Goal: Task Accomplishment & Management: Complete application form

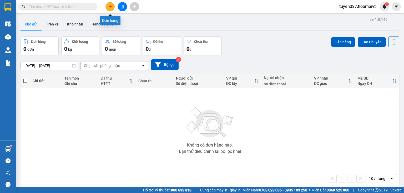
click at [108, 5] on icon "plus" at bounding box center [110, 7] width 4 height 4
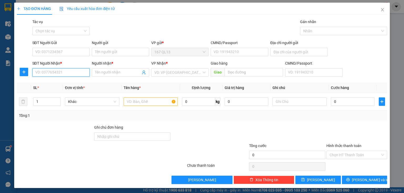
click at [59, 71] on input "SĐT Người Nhận *" at bounding box center [60, 72] width 57 height 8
click at [57, 74] on input "SĐT Người Nhận *" at bounding box center [60, 72] width 57 height 8
type input "0938822048"
click at [46, 81] on div "0938822048 - huy" at bounding box center [60, 83] width 50 height 6
type input "huy"
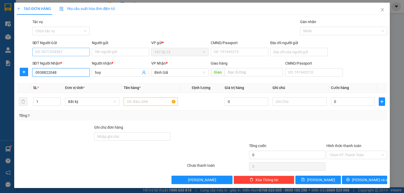
type input "0938822048"
click at [79, 52] on input "SĐT Người Gửi" at bounding box center [60, 52] width 57 height 8
click at [48, 60] on div "0909453126 - ha" at bounding box center [60, 63] width 50 height 6
type input "0909453126"
type input "ha"
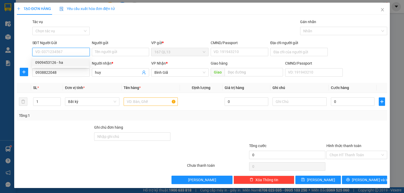
type input "089068025898"
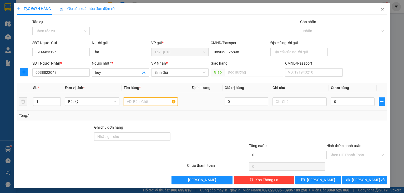
click at [165, 98] on input "text" at bounding box center [150, 101] width 54 height 8
type input "thung"
click at [330, 99] on input "0" at bounding box center [352, 101] width 44 height 8
type input "5"
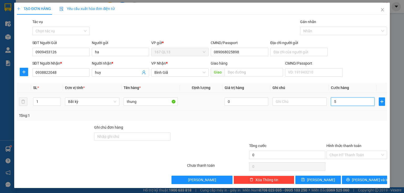
type input "5"
type input "50"
type input "50.000"
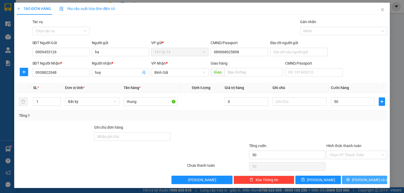
type input "50.000"
click at [361, 181] on span "[PERSON_NAME] và In" at bounding box center [369, 180] width 37 height 6
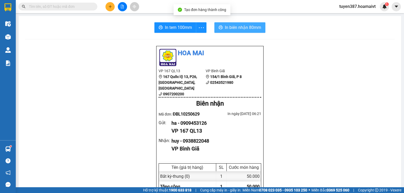
click at [229, 23] on button "In biên nhận 80mm" at bounding box center [239, 27] width 51 height 11
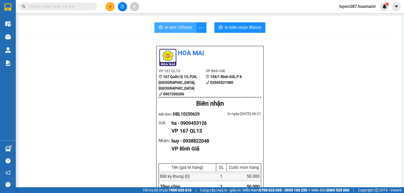
click at [185, 27] on span "In tem 100mm" at bounding box center [178, 27] width 27 height 7
click at [109, 6] on icon "plus" at bounding box center [110, 7] width 4 height 4
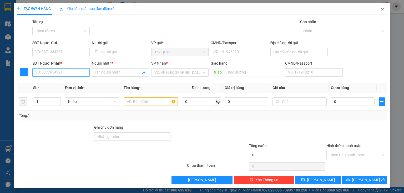
click at [75, 74] on input "SĐT Người Nhận *" at bounding box center [60, 72] width 57 height 8
type input "5"
click at [59, 84] on div "0911315656 - VIỆT" at bounding box center [60, 83] width 50 height 6
type input "0911315656"
type input "VIỆT"
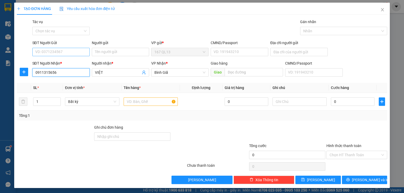
type input "0911315656"
click at [54, 53] on input "SĐT Người Gửi" at bounding box center [60, 52] width 57 height 8
click at [47, 59] on div "0989558029 - [PERSON_NAME]" at bounding box center [61, 62] width 58 height 8
type input "0989558029"
type input "BAO"
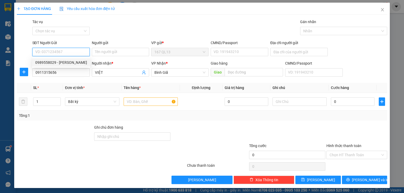
type input "056095011286"
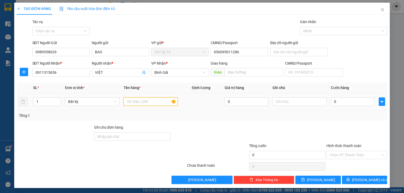
click at [148, 104] on input "text" at bounding box center [150, 101] width 54 height 8
type input "xop"
click at [330, 101] on input "0" at bounding box center [352, 101] width 44 height 8
type input "6"
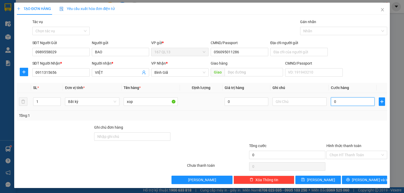
type input "6"
type input "60"
type input "60.000"
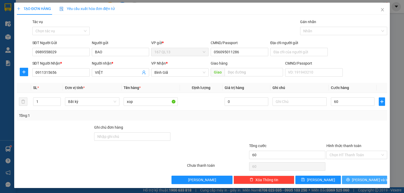
type input "60.000"
click at [363, 181] on span "[PERSON_NAME] và In" at bounding box center [369, 180] width 37 height 6
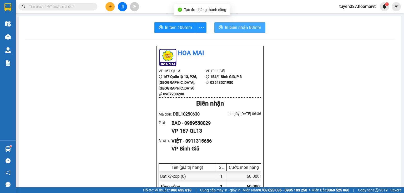
click at [234, 26] on span "In biên nhận 80mm" at bounding box center [243, 27] width 36 height 7
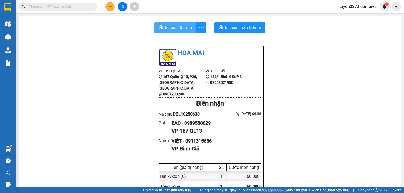
click at [177, 26] on span "In tem 100mm" at bounding box center [178, 27] width 27 height 7
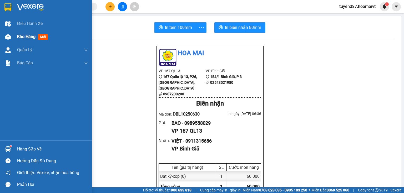
click at [45, 39] on span "mới" at bounding box center [43, 37] width 10 height 6
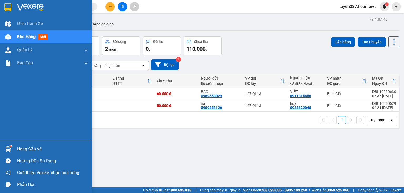
click at [36, 150] on div "Hàng sắp về" at bounding box center [52, 149] width 71 height 8
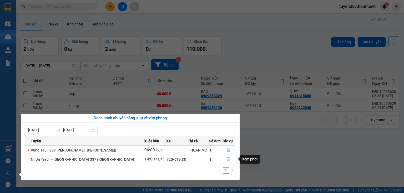
click at [227, 159] on icon "file-done" at bounding box center [228, 159] width 4 height 4
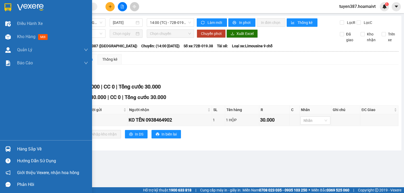
click at [29, 149] on div "Hàng sắp về" at bounding box center [52, 149] width 71 height 8
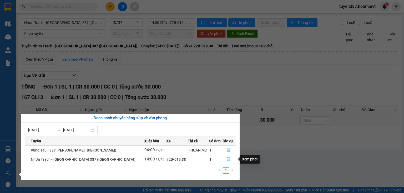
click at [227, 158] on icon "file-done" at bounding box center [228, 160] width 3 height 4
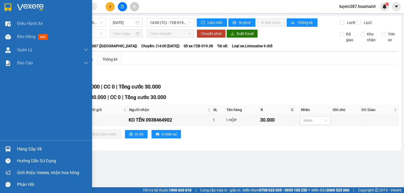
click at [41, 149] on div "Hàng sắp về" at bounding box center [52, 149] width 71 height 8
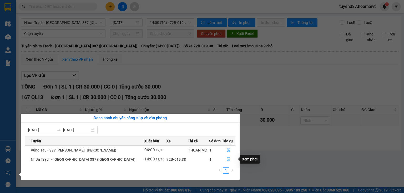
click at [226, 160] on icon "file-done" at bounding box center [228, 159] width 4 height 4
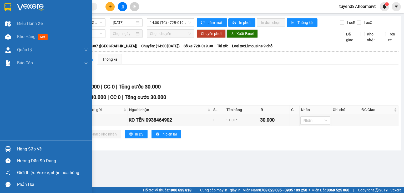
click at [34, 149] on div "Hàng sắp về" at bounding box center [52, 149] width 71 height 8
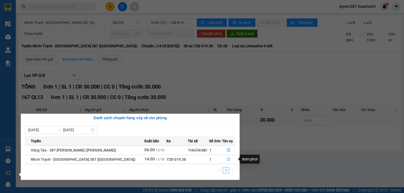
click at [227, 161] on icon "file-done" at bounding box center [228, 159] width 4 height 4
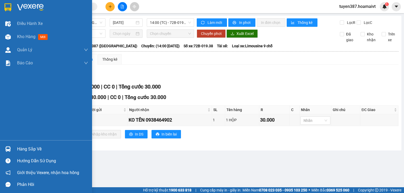
click at [31, 148] on div "Hàng sắp về" at bounding box center [52, 149] width 71 height 8
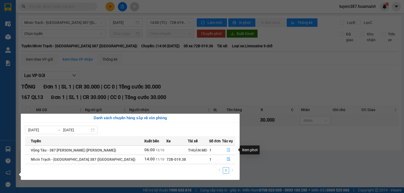
click at [229, 150] on icon "file-done" at bounding box center [228, 150] width 4 height 4
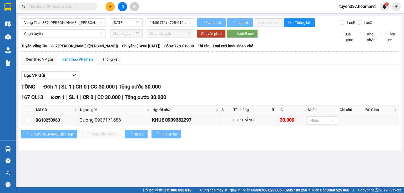
type input "[DATE]"
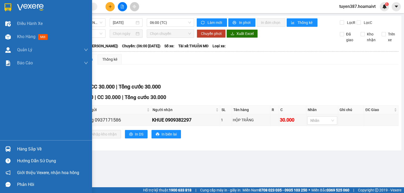
click at [29, 149] on div "Hàng sắp về" at bounding box center [52, 149] width 71 height 8
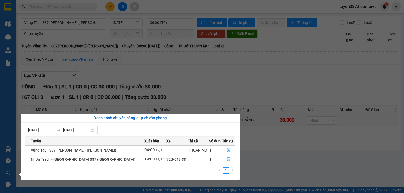
click at [287, 80] on section "Kết quả tìm kiếm ( 0 ) Bộ lọc No Data tuyen387.hoamaivt 1 Điều hành xe Kho hàng…" at bounding box center [202, 96] width 404 height 193
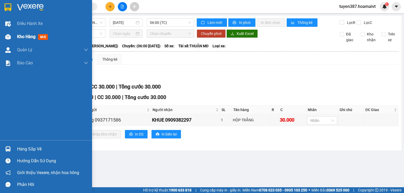
click at [40, 35] on span "mới" at bounding box center [43, 37] width 10 height 6
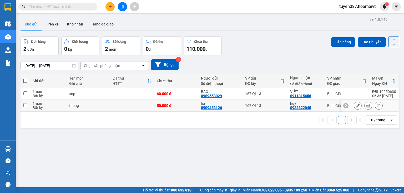
drag, startPoint x: 269, startPoint y: 105, endPoint x: 267, endPoint y: 92, distance: 13.0
click at [269, 103] on td "167 QL13" at bounding box center [264, 106] width 45 height 12
checkbox input "true"
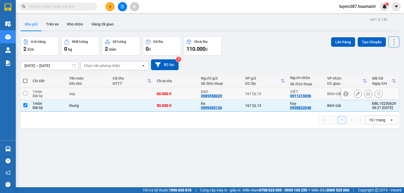
click at [267, 91] on td "167 QL13" at bounding box center [264, 94] width 45 height 12
checkbox input "true"
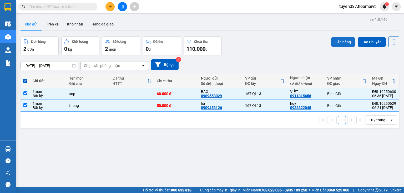
click at [336, 42] on button "Lên hàng" at bounding box center [343, 41] width 24 height 9
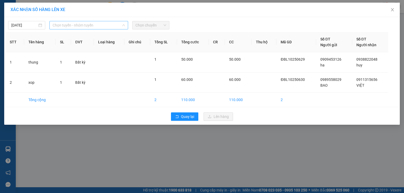
click at [74, 25] on span "Chọn tuyến - nhóm tuyến" at bounding box center [89, 25] width 72 height 8
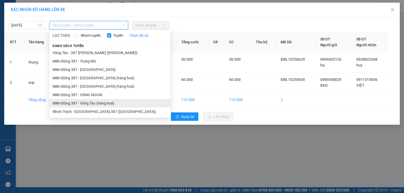
click at [92, 102] on li "Miền Đông 387 - Vũng Tàu (hàng hoá)" at bounding box center [109, 103] width 121 height 8
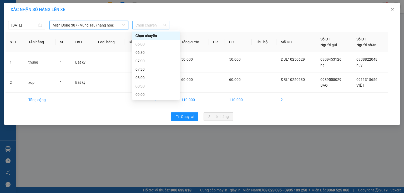
click at [146, 22] on span "Chọn chuyến" at bounding box center [150, 25] width 31 height 8
click at [143, 61] on div "07:00" at bounding box center [155, 61] width 41 height 6
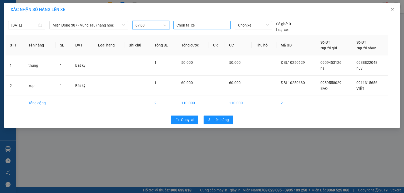
click at [188, 24] on div at bounding box center [201, 25] width 55 height 6
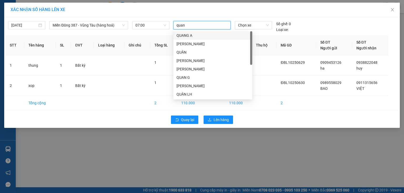
type input "quang"
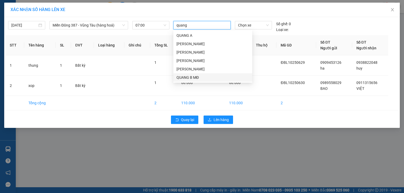
click at [184, 77] on div "QUANG B MĐ" at bounding box center [212, 78] width 73 height 6
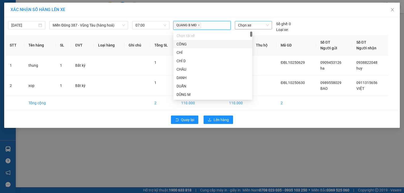
click at [261, 24] on span "Chọn xe" at bounding box center [253, 25] width 30 height 8
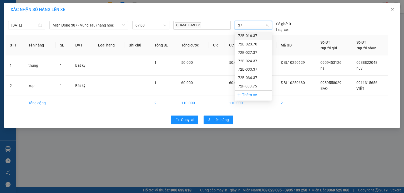
type input "370"
click at [243, 37] on div "72B-023.70" at bounding box center [253, 36] width 30 height 6
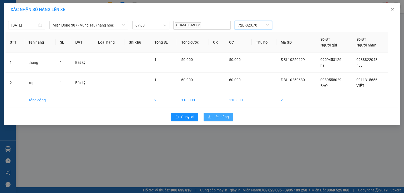
click at [216, 118] on span "Lên hàng" at bounding box center [220, 117] width 15 height 6
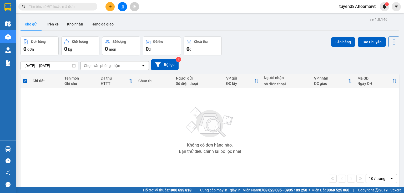
click at [376, 177] on div "10 / trang" at bounding box center [377, 178] width 16 height 5
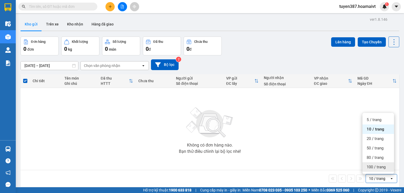
click at [378, 168] on span "100 / trang" at bounding box center [375, 166] width 19 height 5
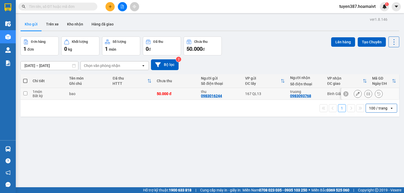
click at [271, 96] on div "167 QL13" at bounding box center [265, 94] width 40 height 4
checkbox input "true"
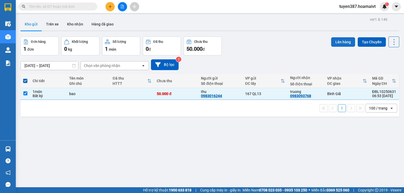
click at [343, 40] on button "Lên hàng" at bounding box center [343, 41] width 24 height 9
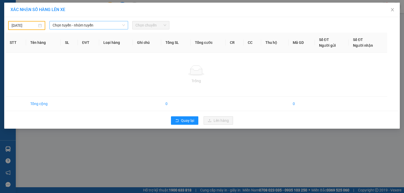
click at [98, 27] on span "Chọn tuyến - nhóm tuyến" at bounding box center [89, 25] width 72 height 8
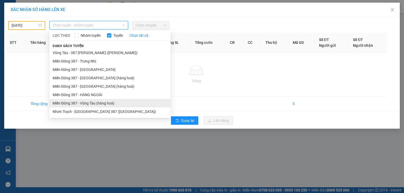
click at [87, 105] on li "Miền Đông 387 - Vũng Tàu (hàng hoá)" at bounding box center [109, 103] width 121 height 8
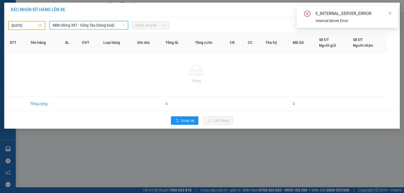
click at [31, 24] on input "[DATE]" at bounding box center [24, 26] width 25 height 6
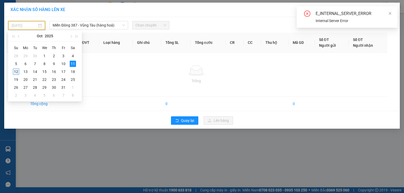
drag, startPoint x: 15, startPoint y: 73, endPoint x: 102, endPoint y: 42, distance: 91.9
click at [16, 72] on div "12" at bounding box center [16, 72] width 6 height 6
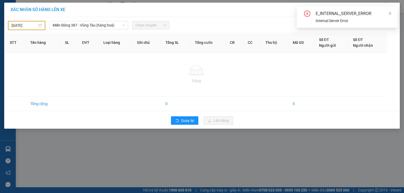
type input "[DATE]"
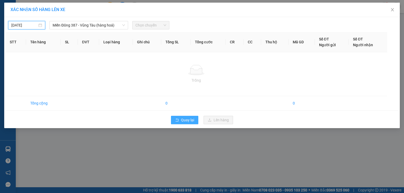
click at [188, 118] on span "Quay lại" at bounding box center [187, 120] width 13 height 6
